Goal: Navigation & Orientation: Understand site structure

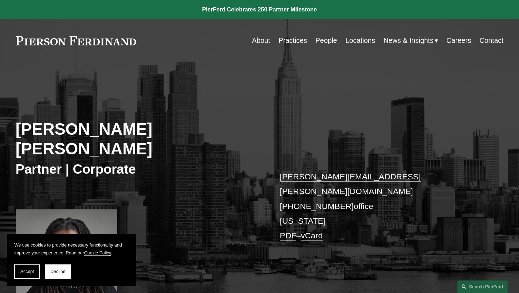
drag, startPoint x: 330, startPoint y: 42, endPoint x: 301, endPoint y: 43, distance: 28.3
click at [329, 42] on link "People" at bounding box center [326, 41] width 22 height 14
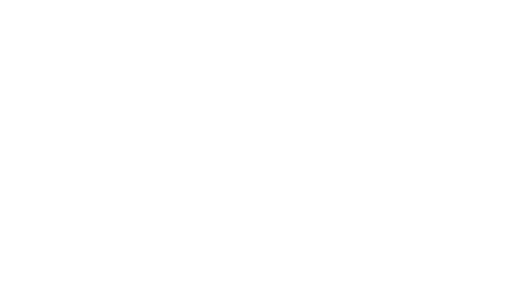
click at [0, 0] on html "0" at bounding box center [0, 0] width 0 height 0
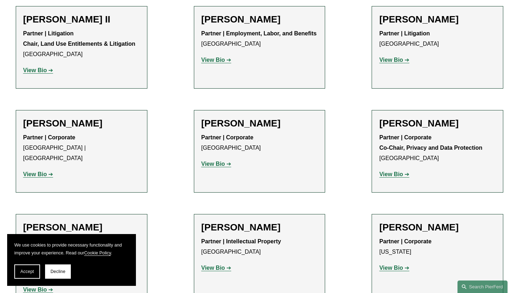
scroll to position [921, 0]
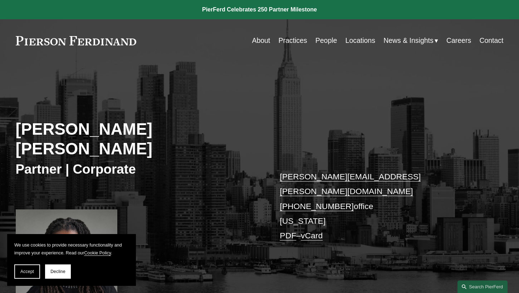
click at [291, 42] on link "Practices" at bounding box center [292, 41] width 29 height 14
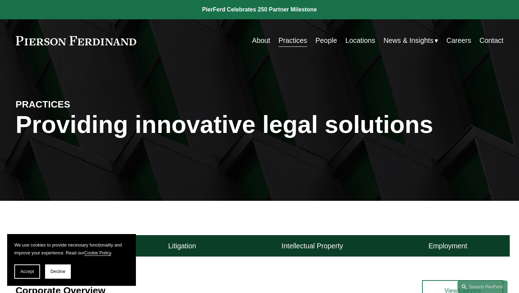
click at [321, 42] on link "People" at bounding box center [326, 41] width 22 height 14
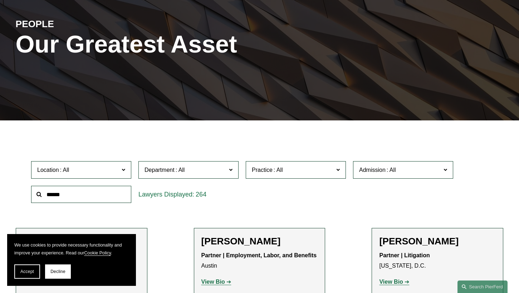
scroll to position [81, 0]
